Goal: Navigation & Orientation: Find specific page/section

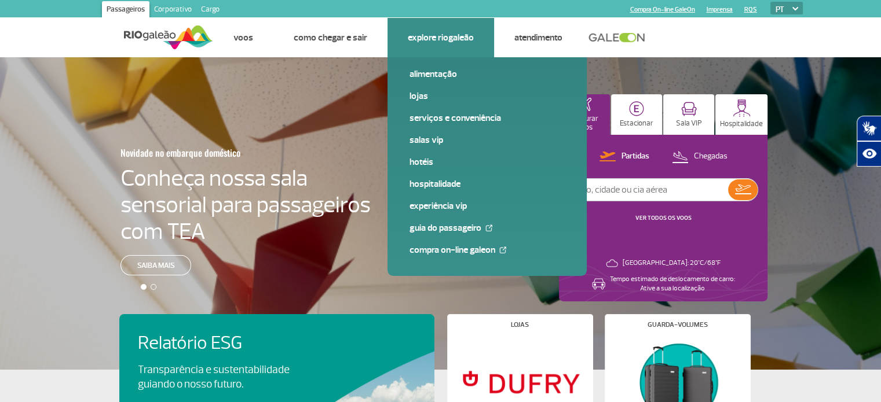
click at [445, 36] on link "Explore RIOgaleão" at bounding box center [441, 38] width 66 height 12
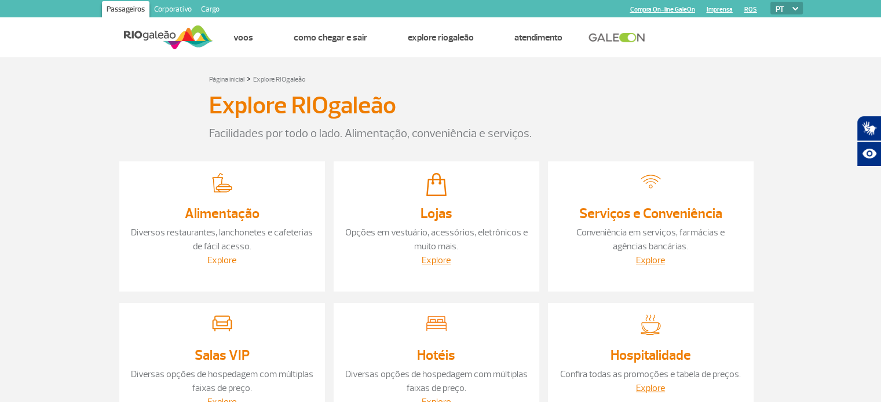
click at [222, 257] on link "Explore" at bounding box center [221, 261] width 29 height 12
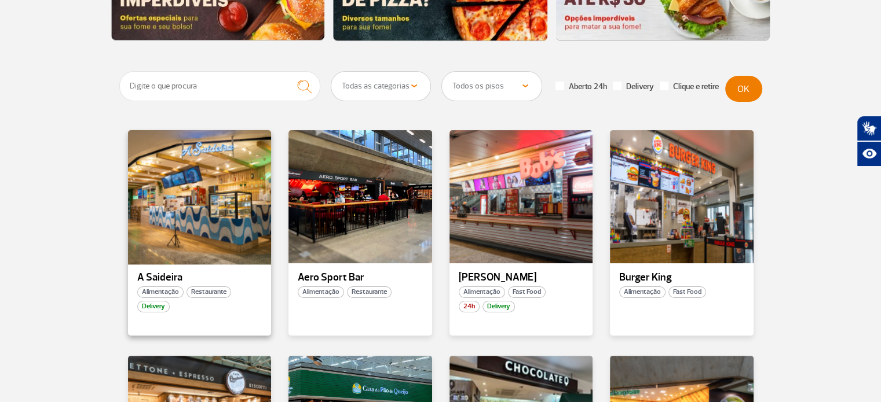
scroll to position [232, 0]
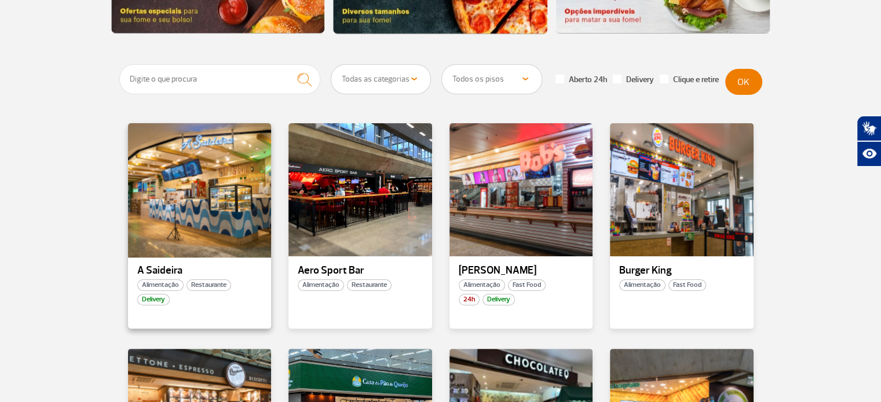
click at [191, 192] on div at bounding box center [199, 190] width 146 height 136
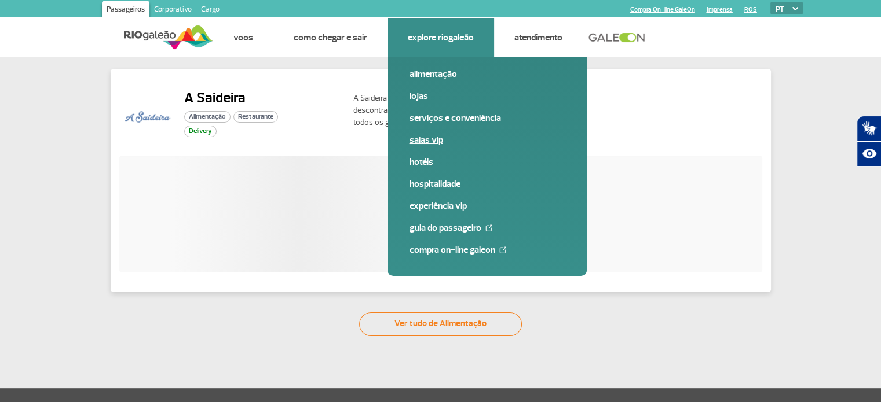
click at [418, 136] on link "Salas VIP" at bounding box center [486, 140] width 155 height 13
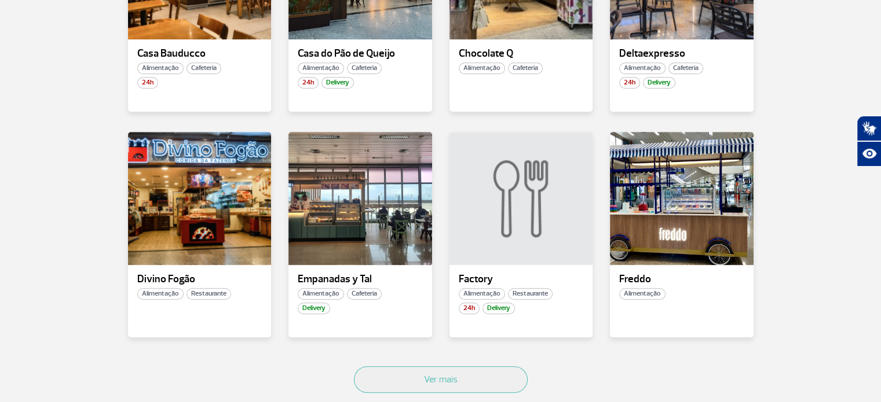
scroll to position [695, 0]
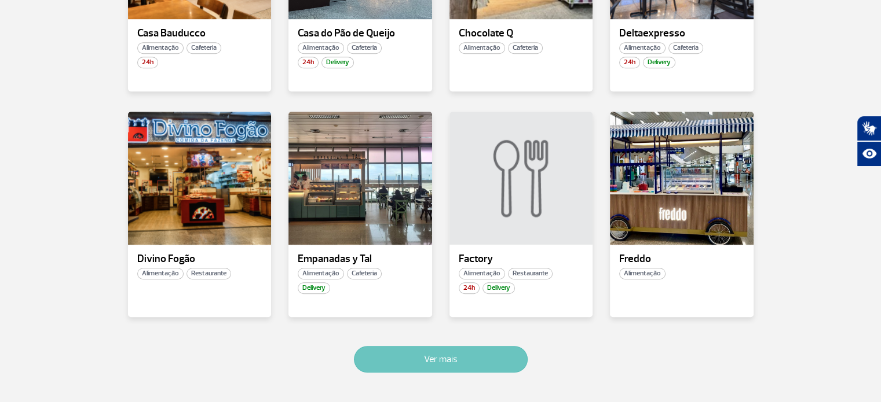
click at [463, 357] on button "Ver mais" at bounding box center [441, 359] width 174 height 27
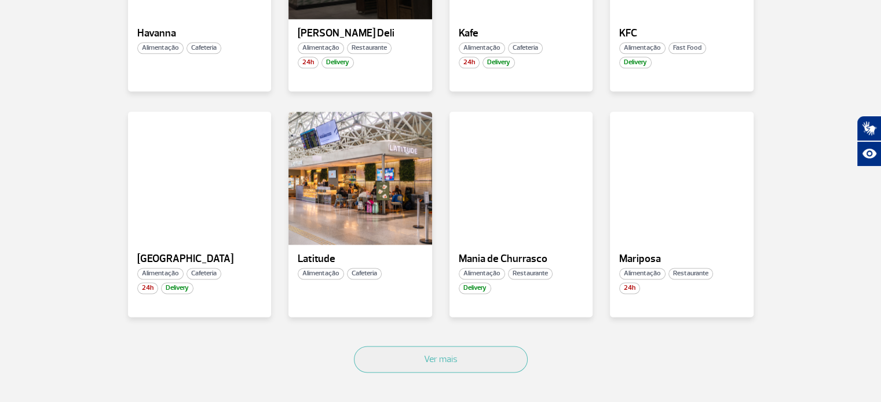
scroll to position [1329, 0]
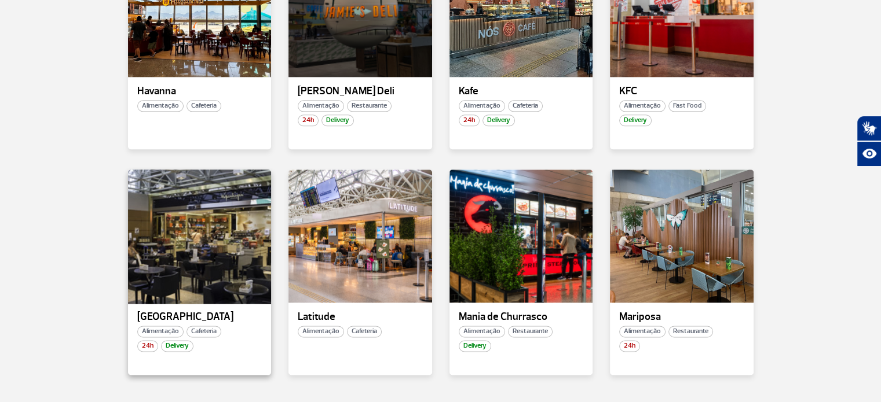
click at [196, 219] on div at bounding box center [199, 236] width 146 height 136
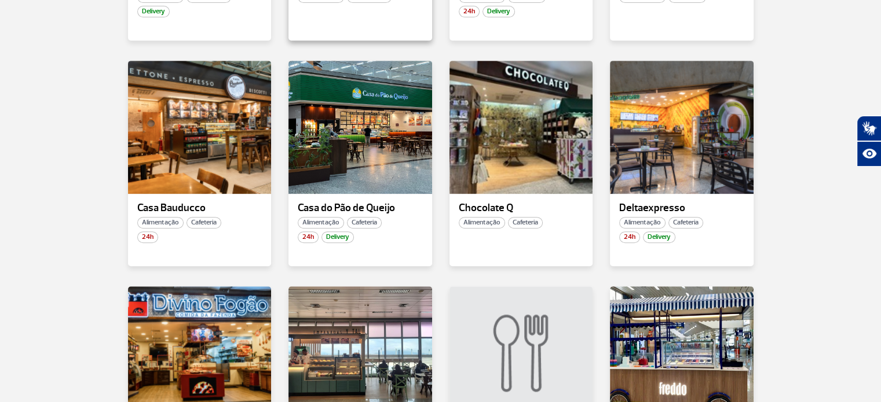
scroll to position [521, 0]
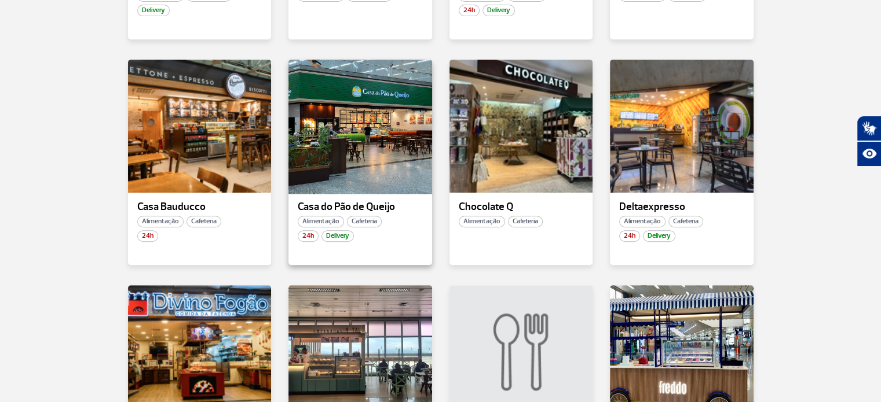
click at [369, 148] on div at bounding box center [360, 126] width 146 height 136
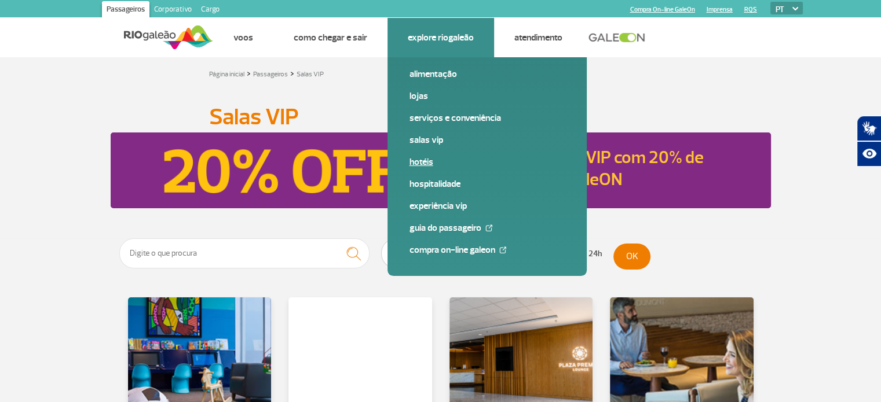
click at [422, 160] on link "Hotéis" at bounding box center [486, 162] width 155 height 13
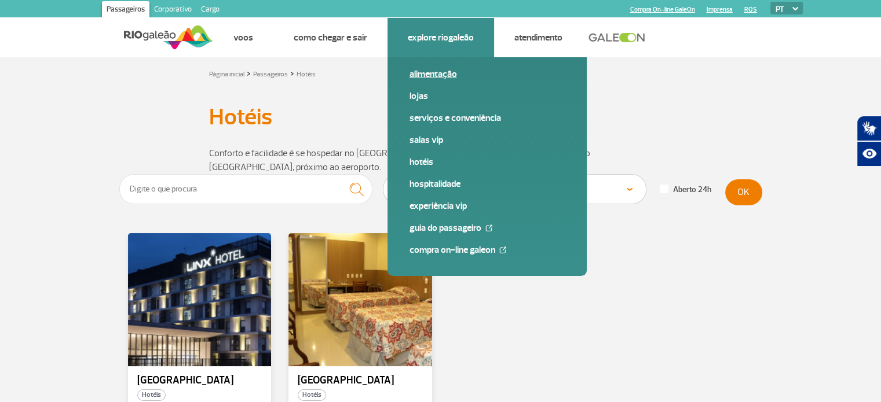
click at [424, 76] on link "Alimentação" at bounding box center [486, 74] width 155 height 13
click at [422, 141] on link "Salas VIP" at bounding box center [486, 140] width 155 height 13
